Goal: Book appointment/travel/reservation

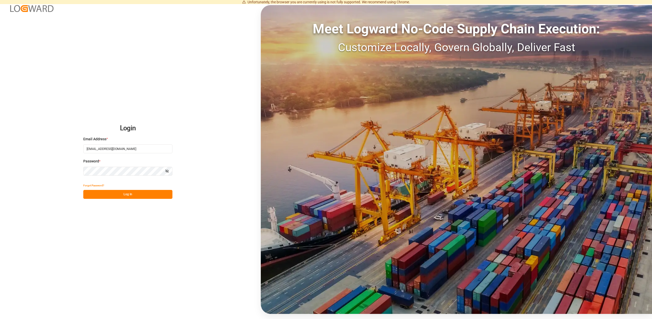
click at [140, 198] on button "Log In" at bounding box center [127, 194] width 89 height 9
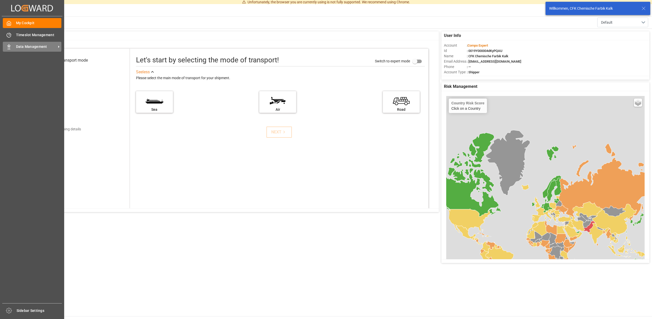
click at [30, 49] on div "Data Management Data Management" at bounding box center [32, 47] width 59 height 10
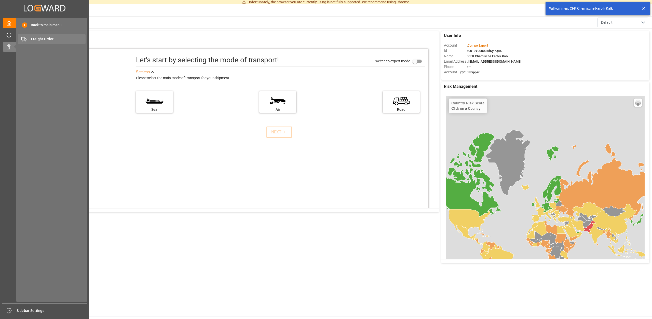
click at [43, 39] on span "Freight Order" at bounding box center [58, 38] width 55 height 5
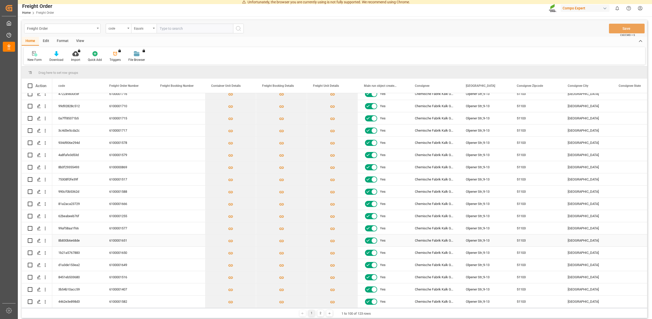
scroll to position [92, 0]
click at [39, 252] on icon "Press SPACE to select this row." at bounding box center [39, 252] width 4 height 4
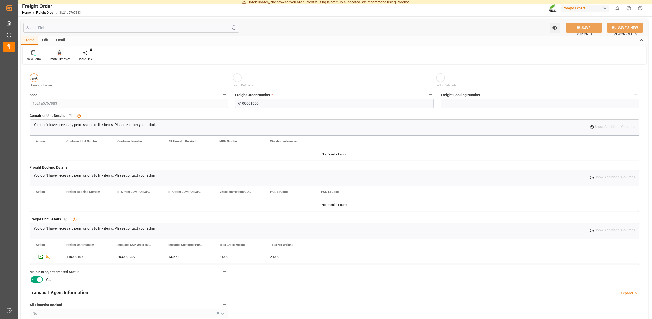
click at [59, 58] on div "Create Timeslot" at bounding box center [60, 59] width 22 height 5
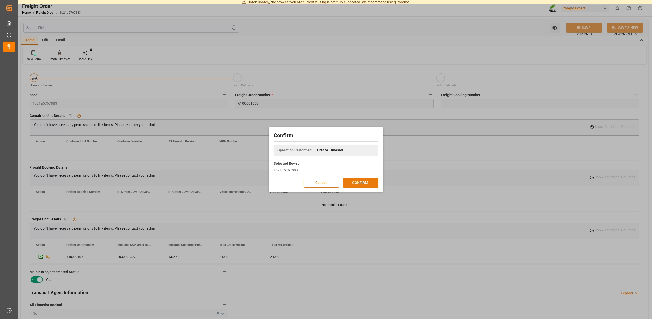
click at [361, 183] on button "CONFIRM" at bounding box center [361, 183] width 36 height 10
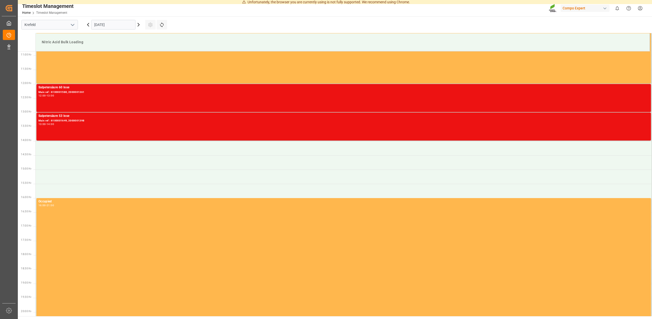
scroll to position [311, 0]
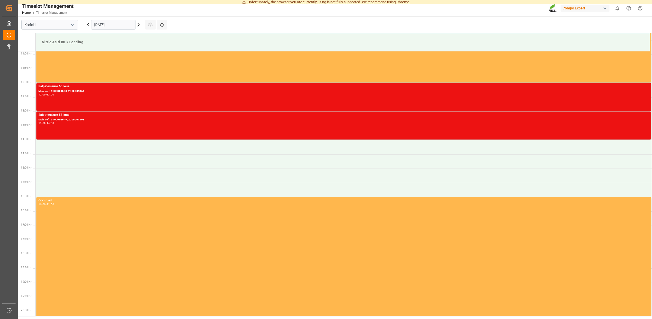
click at [124, 23] on input "[DATE]" at bounding box center [113, 25] width 44 height 10
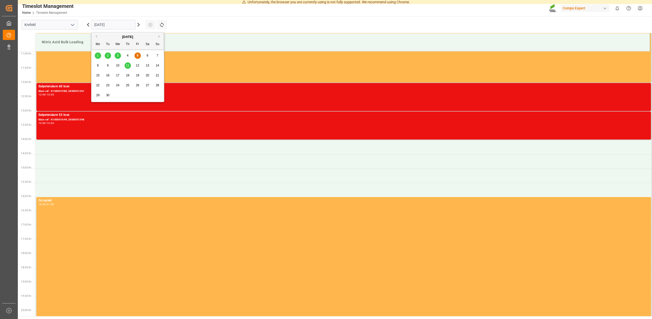
click at [100, 67] on div "8" at bounding box center [98, 66] width 6 height 6
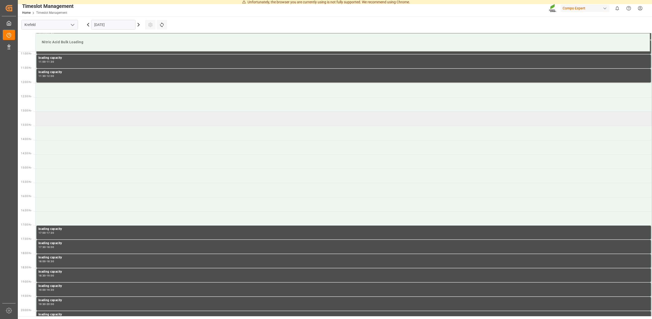
click at [66, 115] on td at bounding box center [344, 119] width 617 height 14
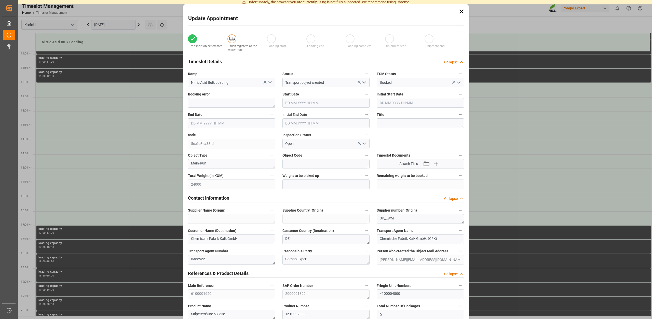
type input "[DATE] 13:00"
type input "[DATE] 13:30"
type input "[DATE] 15:11"
type input "[DATE] 10:24"
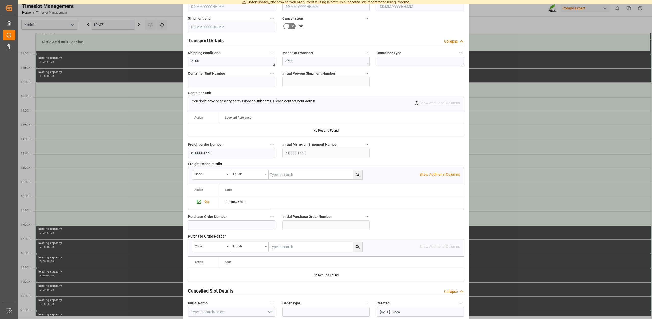
scroll to position [387, 0]
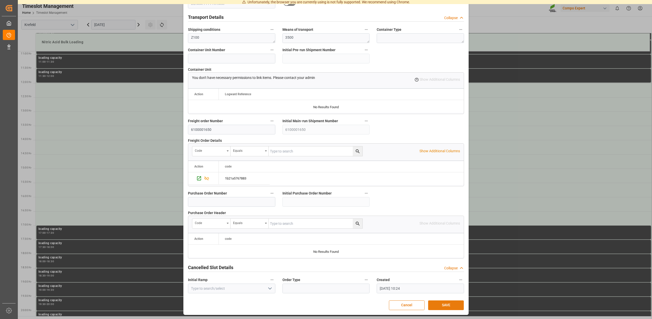
click at [447, 301] on button "SAVE" at bounding box center [446, 306] width 36 height 10
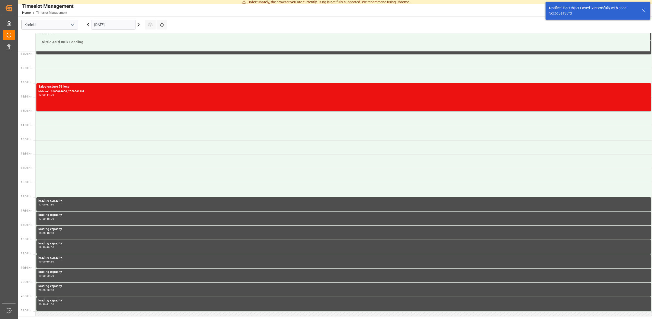
scroll to position [339, 0]
